Goal: Task Accomplishment & Management: Manage account settings

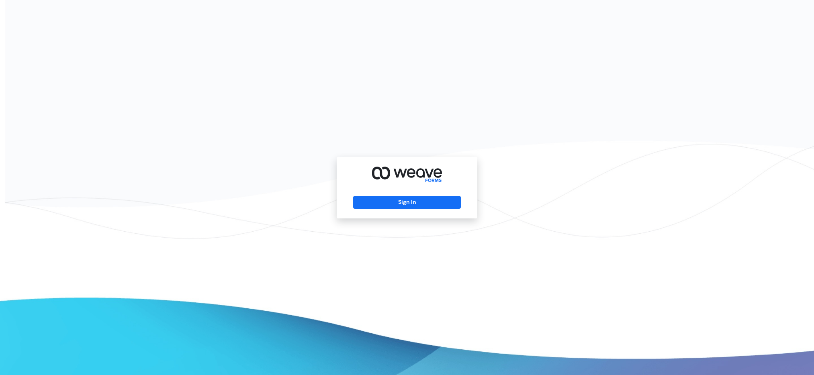
click at [393, 209] on div "Sign In" at bounding box center [407, 187] width 141 height 61
click at [393, 205] on button "Sign In" at bounding box center [406, 202] width 107 height 13
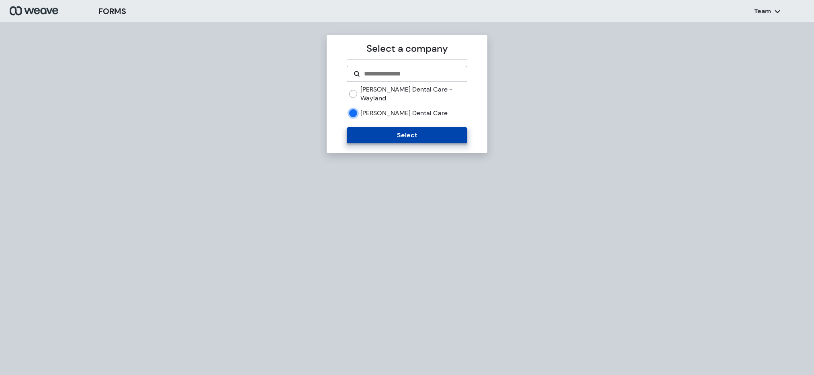
click at [364, 127] on button "Select" at bounding box center [407, 135] width 120 height 16
